Goal: Navigation & Orientation: Go to known website

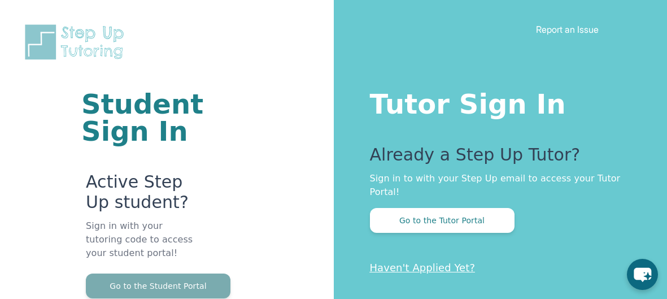
click at [147, 285] on button "Go to the Student Portal" at bounding box center [158, 285] width 145 height 25
click at [190, 287] on button "Go to the Student Portal" at bounding box center [158, 285] width 145 height 25
